Goal: Navigation & Orientation: Find specific page/section

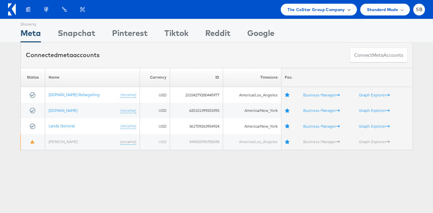
click at [314, 8] on span "The CoStar Group Company" at bounding box center [316, 9] width 57 height 7
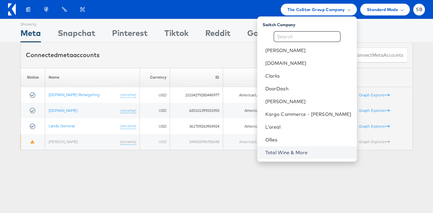
click at [309, 152] on link "Total Wine & More" at bounding box center [309, 152] width 86 height 7
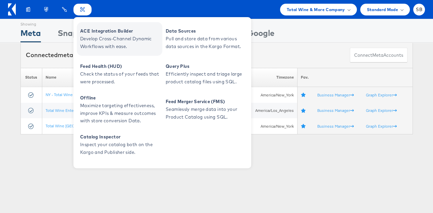
click at [99, 36] on span "Develop Cross-Channel Dynamic Workflows with ease." at bounding box center [120, 42] width 81 height 15
